Goal: Entertainment & Leisure: Consume media (video, audio)

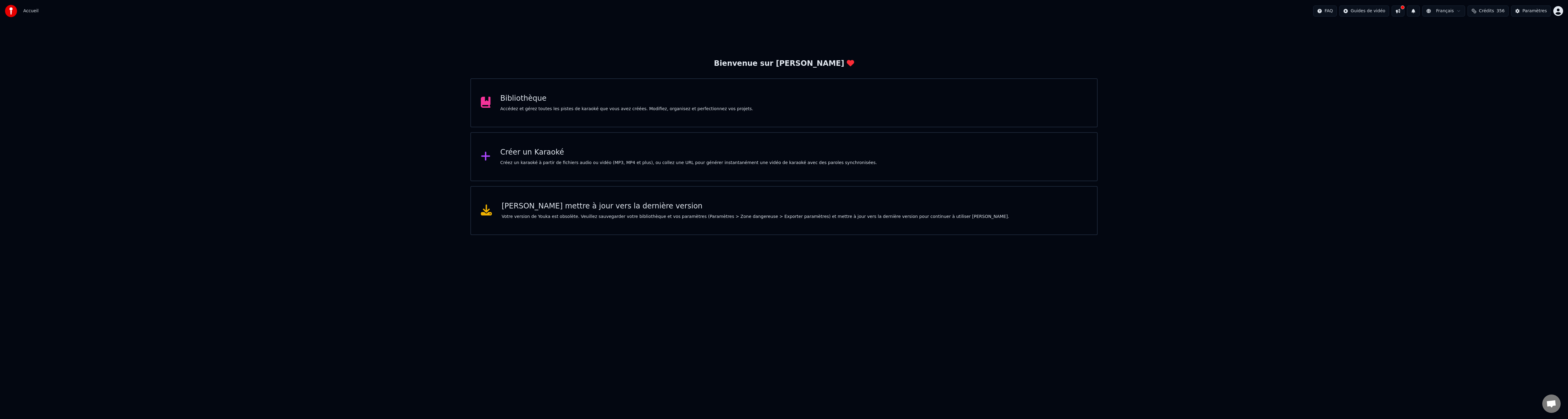
click at [527, 97] on div "Bibliothèque" at bounding box center [627, 99] width 253 height 10
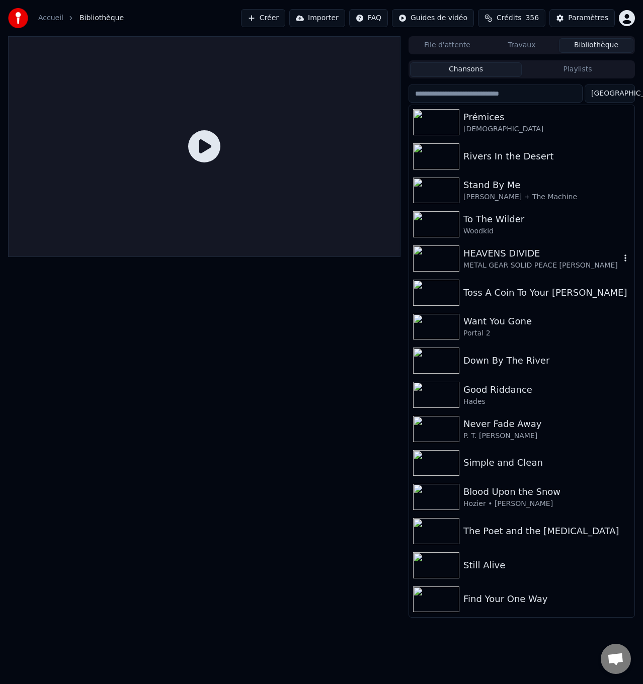
click at [509, 256] on div "HEAVENS DIVIDE" at bounding box center [541, 254] width 157 height 14
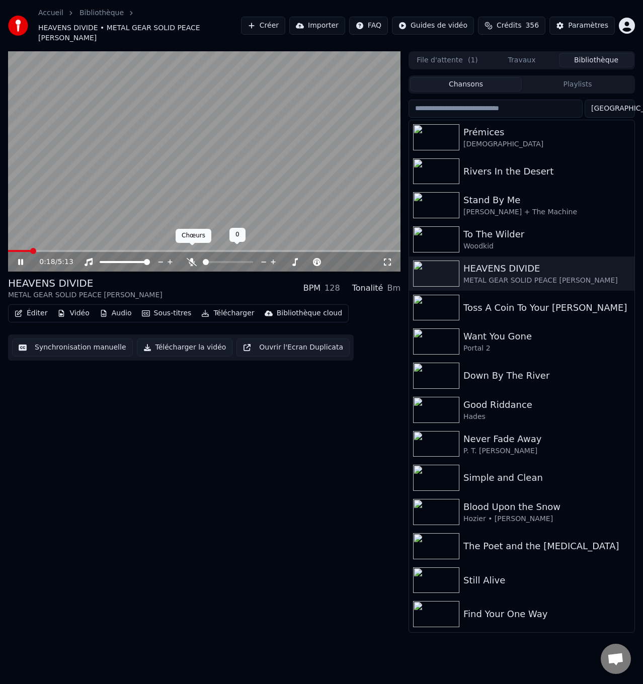
click at [192, 258] on icon at bounding box center [192, 262] width 10 height 8
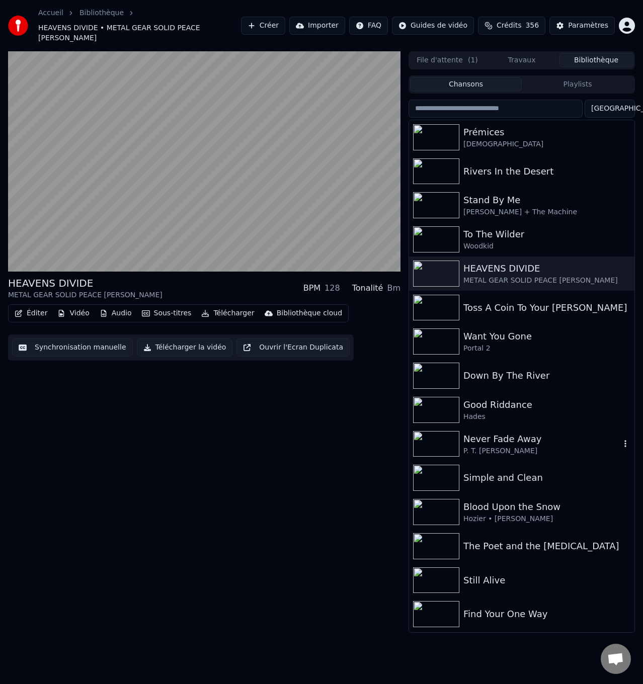
click at [507, 434] on div "Never Fade Away" at bounding box center [541, 439] width 157 height 14
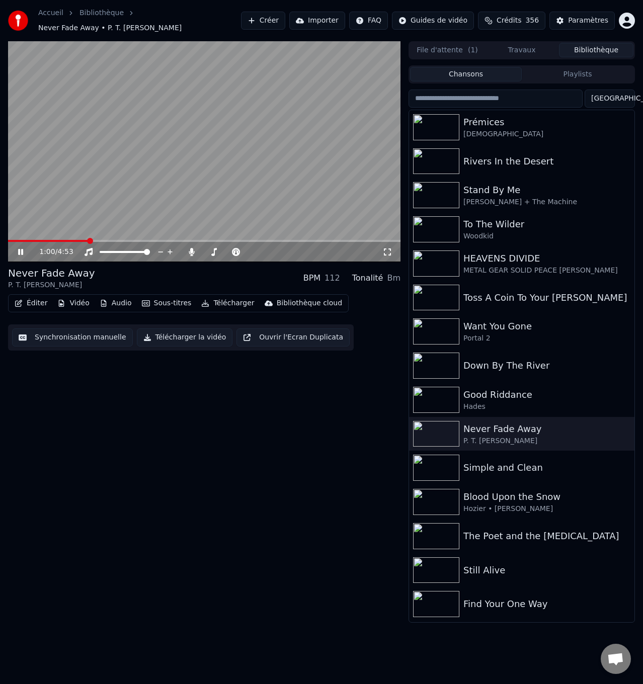
click at [18, 251] on icon at bounding box center [27, 252] width 23 height 8
